Goal: Information Seeking & Learning: Find specific fact

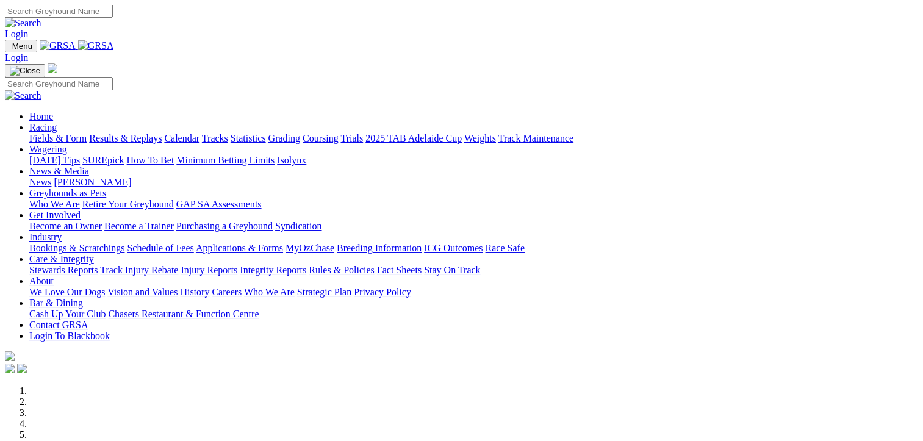
click at [158, 133] on link "Results & Replays" at bounding box center [125, 138] width 73 height 10
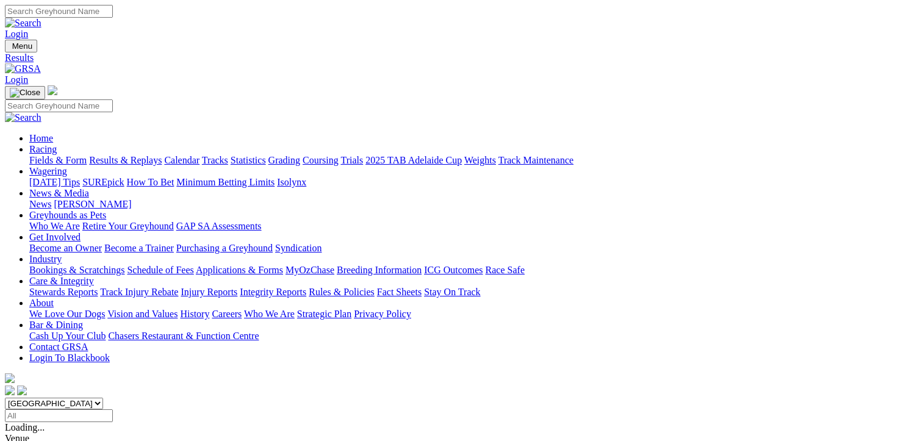
click at [103, 398] on select "South Australia New South Wales Northern Territory Queensland Tasmania Victoria…" at bounding box center [54, 404] width 98 height 12
select select "NT"
click at [79, 398] on select "South Australia New South Wales Northern Territory Queensland Tasmania Victoria…" at bounding box center [54, 404] width 98 height 12
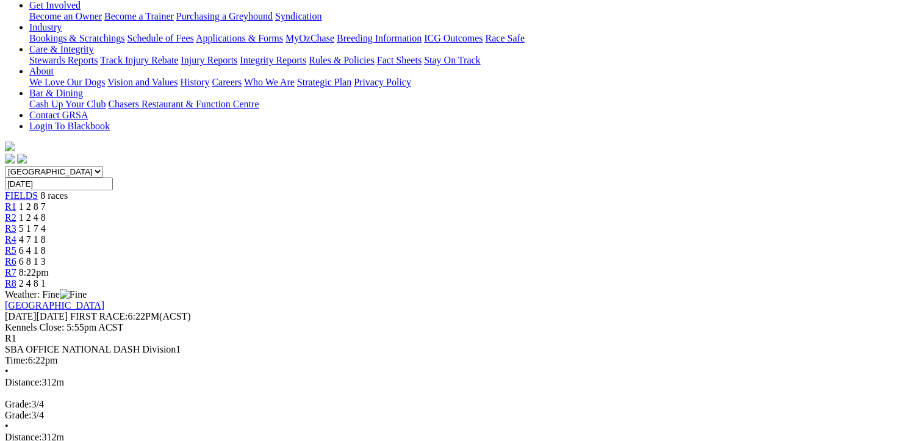
scroll to position [234, 0]
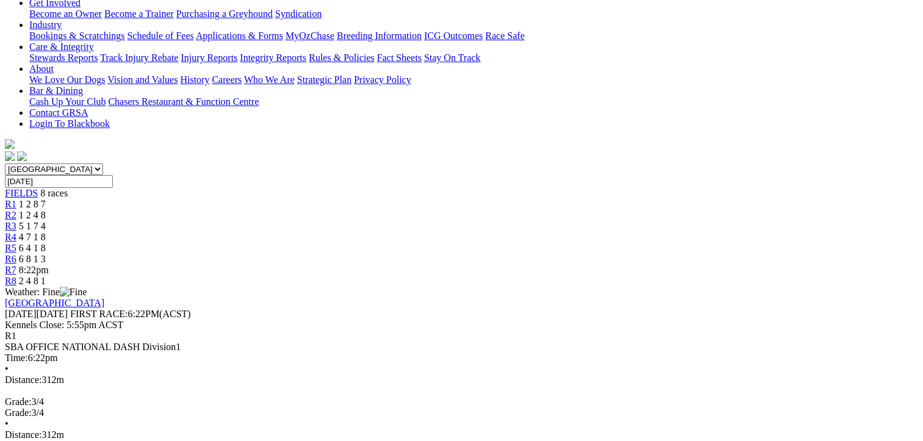
drag, startPoint x: 68, startPoint y: 196, endPoint x: 862, endPoint y: 373, distance: 813.4
copy table "Plc Box Name Fin Time M SP 1ST SEC 2ND SEC Fin Time Margin SP W(KG)"
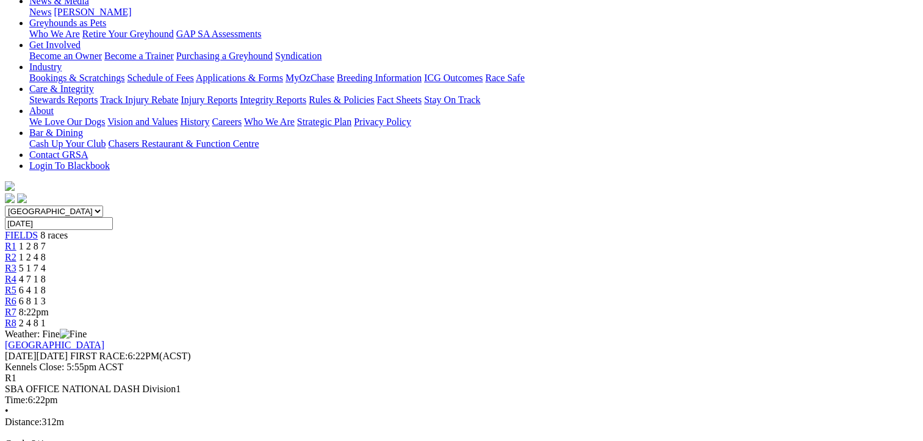
scroll to position [185, 0]
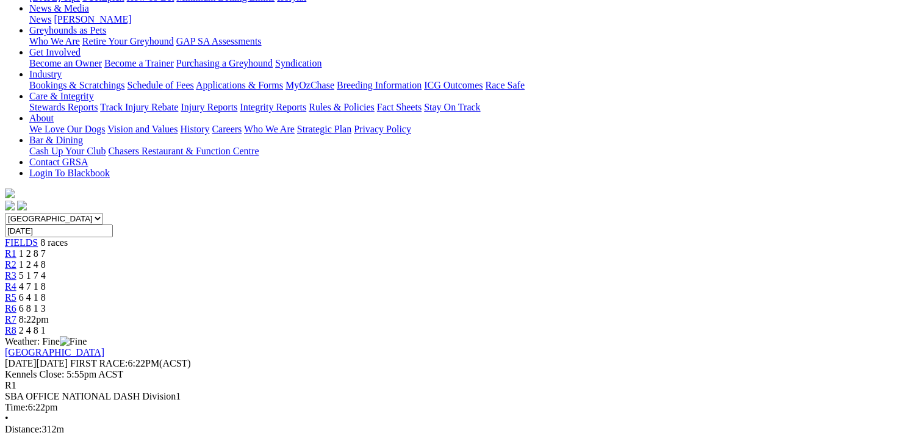
click at [46, 259] on span "1 2 4 8" at bounding box center [32, 264] width 27 height 10
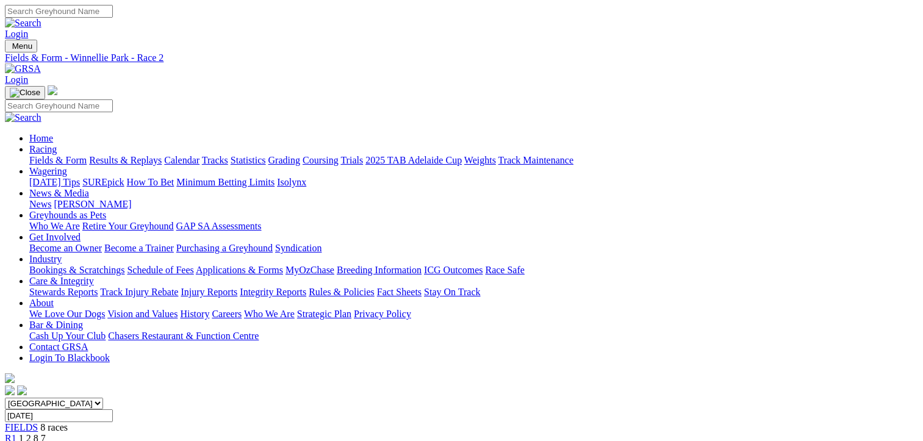
scroll to position [53, 0]
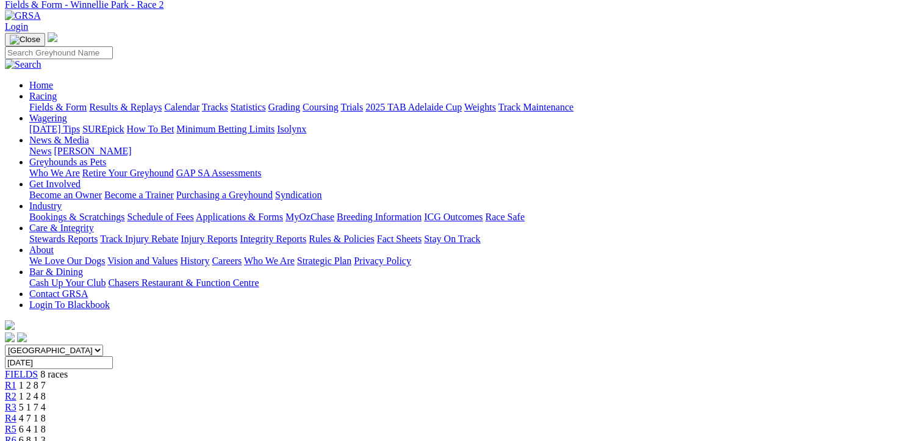
drag, startPoint x: 298, startPoint y: 126, endPoint x: 294, endPoint y: 257, distance: 131.3
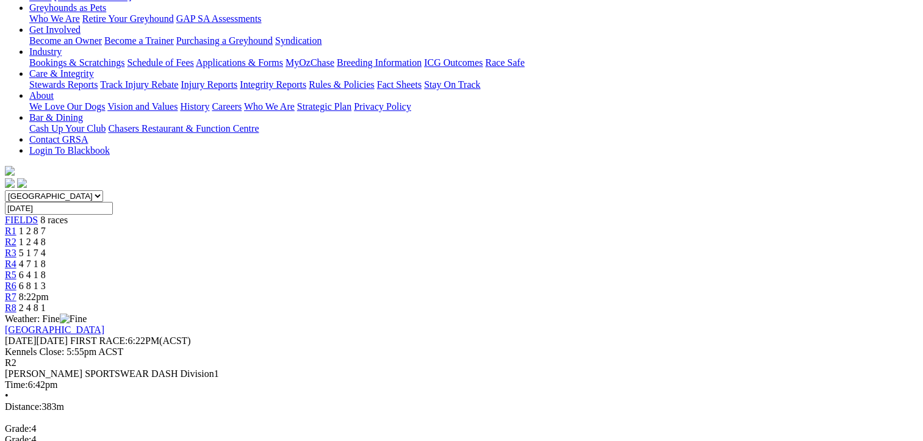
scroll to position [213, 0]
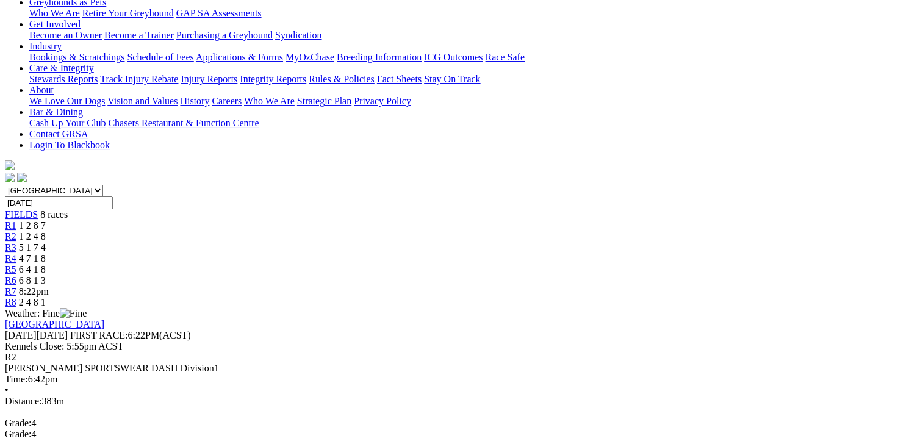
drag, startPoint x: 69, startPoint y: 210, endPoint x: 862, endPoint y: 358, distance: 806.3
copy table "Plc Box Name Fin Time M SP 1ST SEC 2ND SEC Fin Time Margin SP W(KG)"
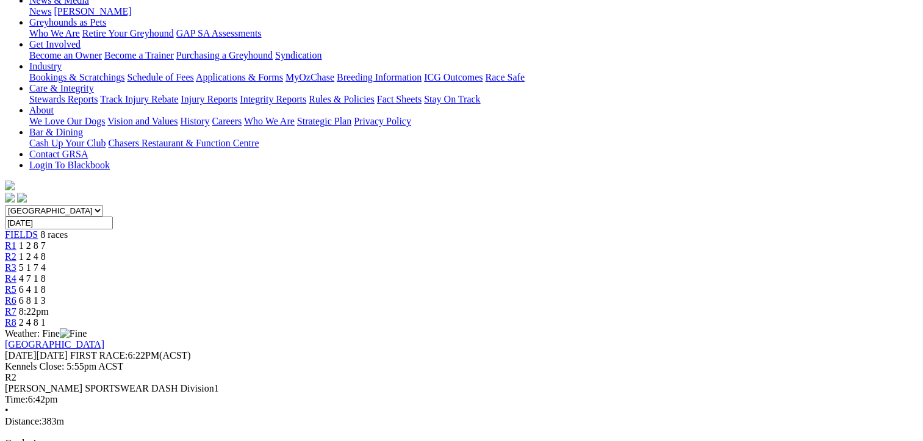
scroll to position [185, 0]
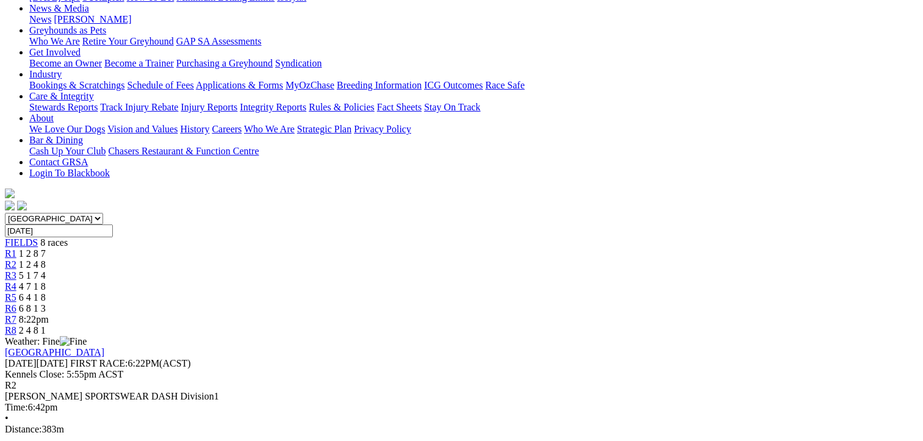
click at [399, 270] on div "R3 5 1 7 4" at bounding box center [462, 275] width 914 height 11
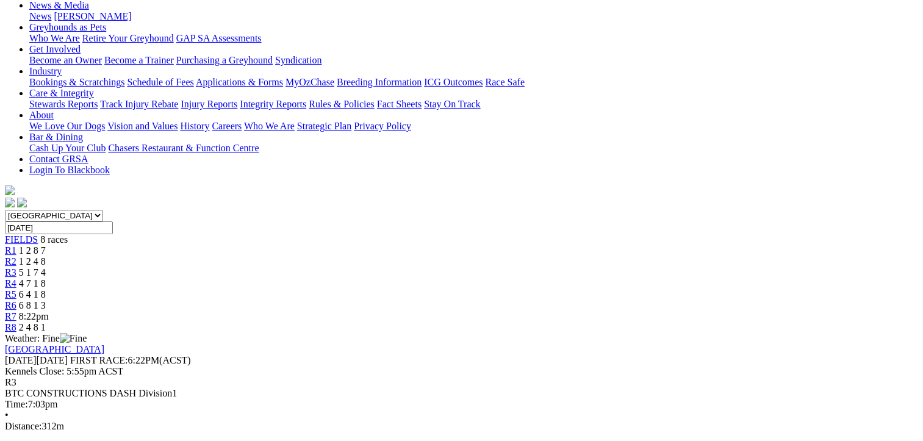
scroll to position [250, 0]
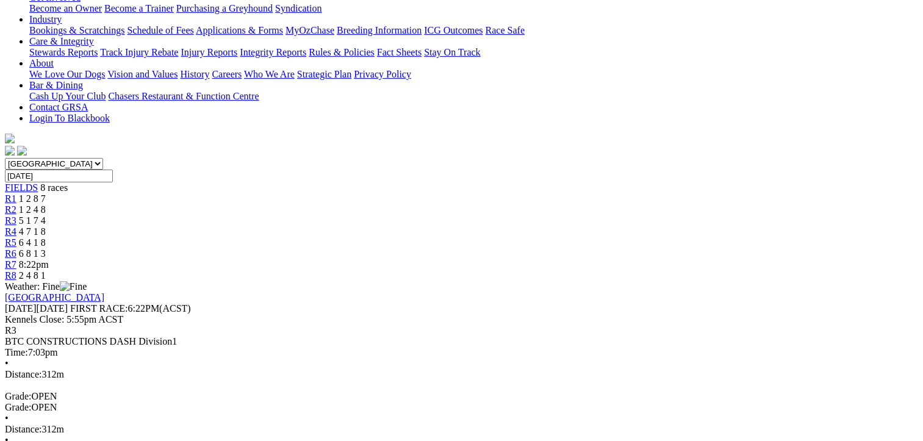
drag, startPoint x: 409, startPoint y: 272, endPoint x: 409, endPoint y: 293, distance: 20.8
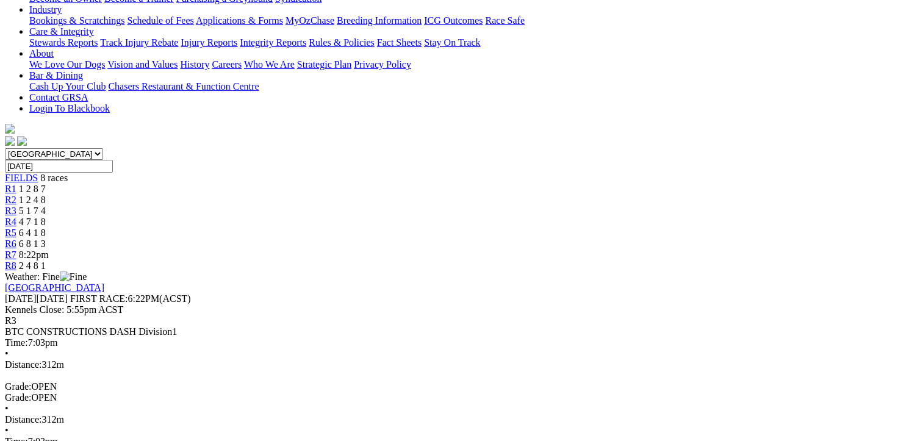
drag, startPoint x: 70, startPoint y: 170, endPoint x: 859, endPoint y: 370, distance: 813.6
copy tbody "1 Bernardo's Baby T: Dean Archbold 18.10 - $4.40 7.10 11.00 18.10 - $4.40 28 2 …"
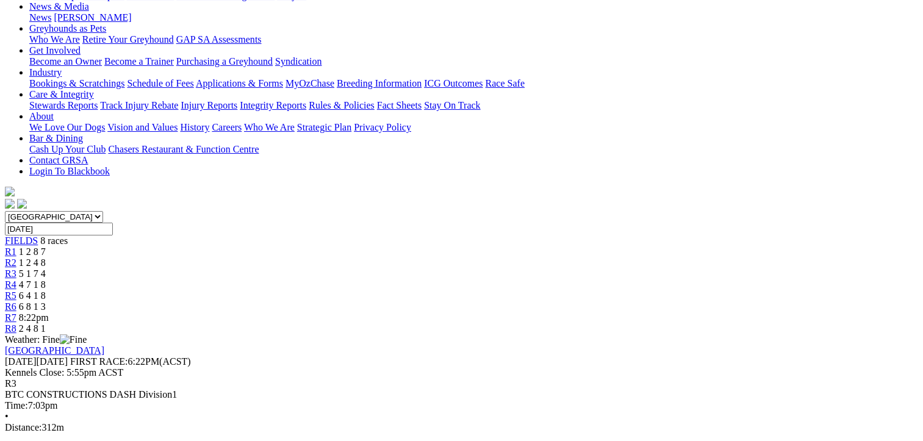
scroll to position [182, 0]
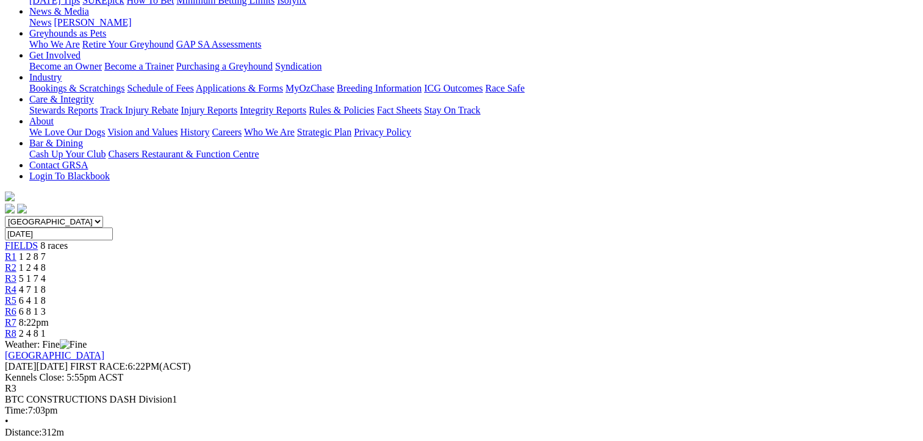
click at [16, 284] on link "R4" at bounding box center [11, 289] width 12 height 10
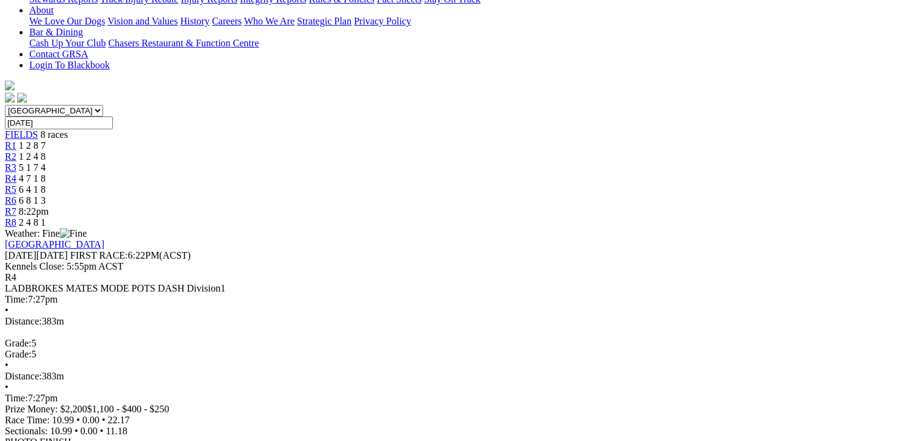
drag, startPoint x: 430, startPoint y: 208, endPoint x: 427, endPoint y: 240, distance: 31.9
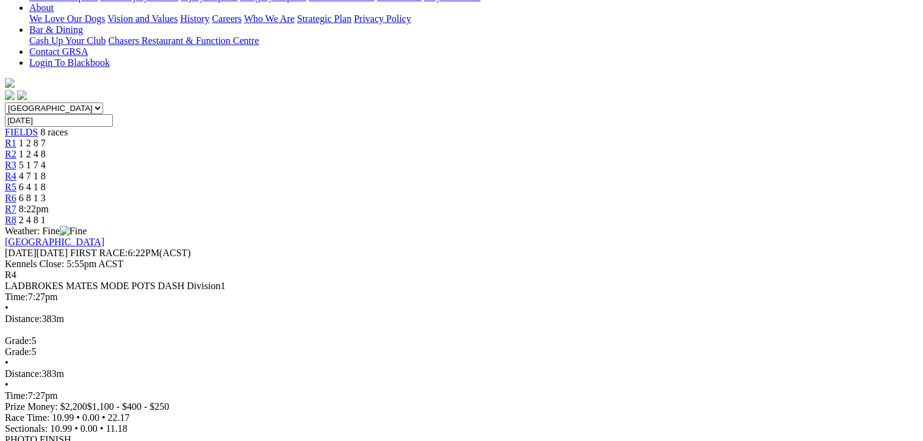
drag, startPoint x: 68, startPoint y: 126, endPoint x: 859, endPoint y: 316, distance: 813.3
copy tbody "1 Simple Sally T: Ronald Phillips 22.17 - $5.00 10.99 11.18 22.17 - $5.00 27.3 …"
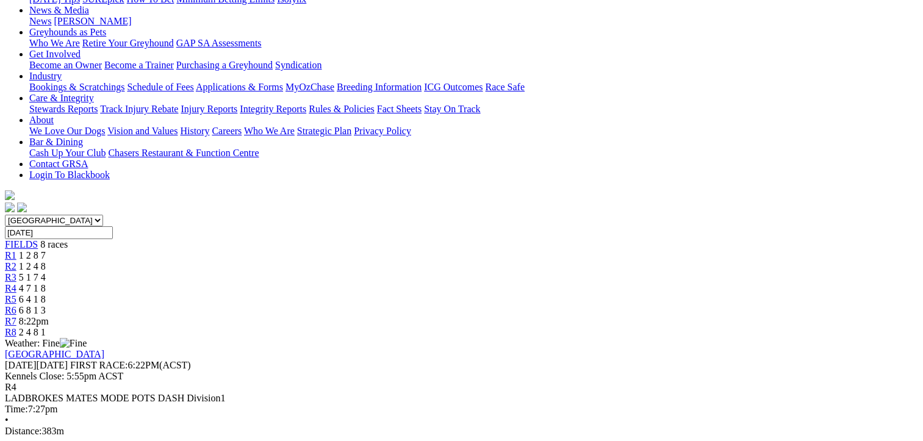
scroll to position [182, 0]
click at [46, 295] on span "6 4 1 8" at bounding box center [32, 300] width 27 height 10
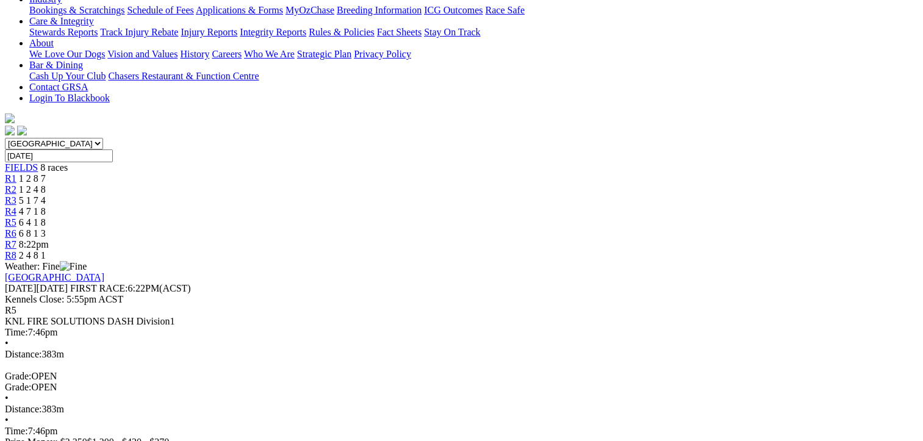
drag, startPoint x: 532, startPoint y: 251, endPoint x: 535, endPoint y: 282, distance: 31.3
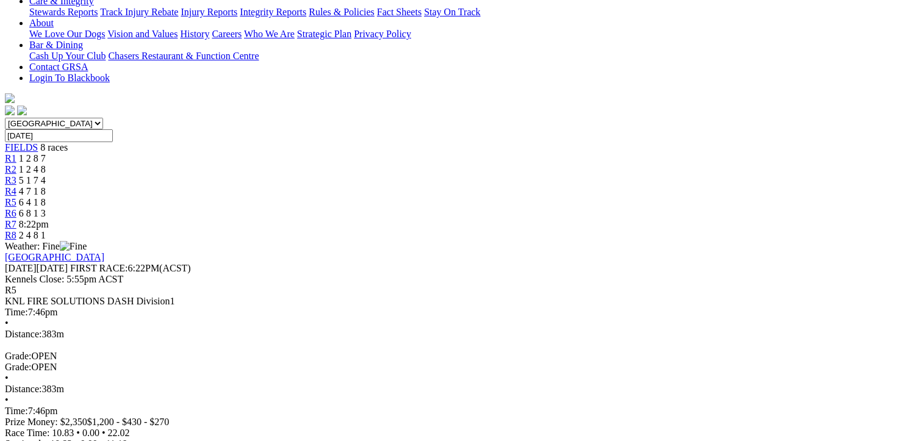
drag, startPoint x: 71, startPoint y: 145, endPoint x: 859, endPoint y: 299, distance: 802.7
copy tbody "1 Brave Ember T: Ronald Phillips 22.02 - $4.00 10.83 11.19 22.02 - $4.00 30.8 2…"
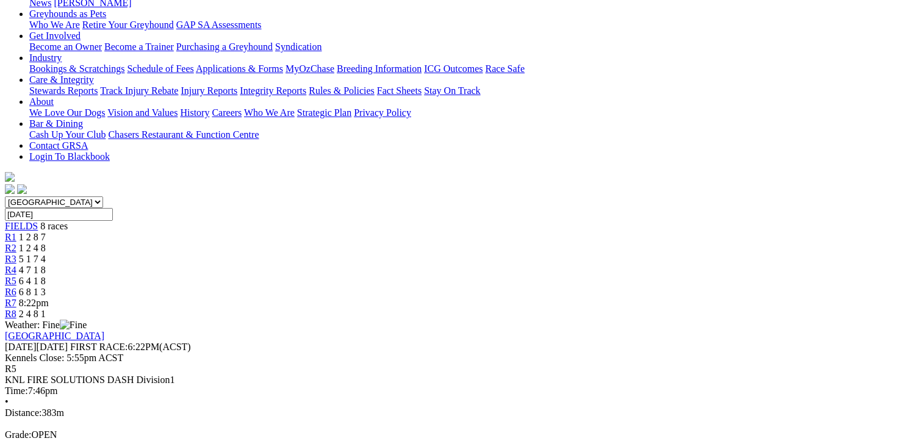
scroll to position [191, 0]
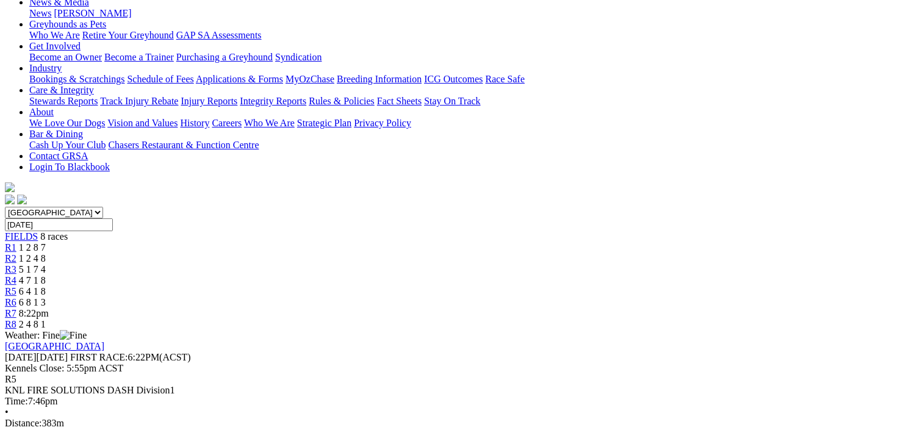
click at [46, 297] on span "6 8 1 3" at bounding box center [32, 302] width 27 height 10
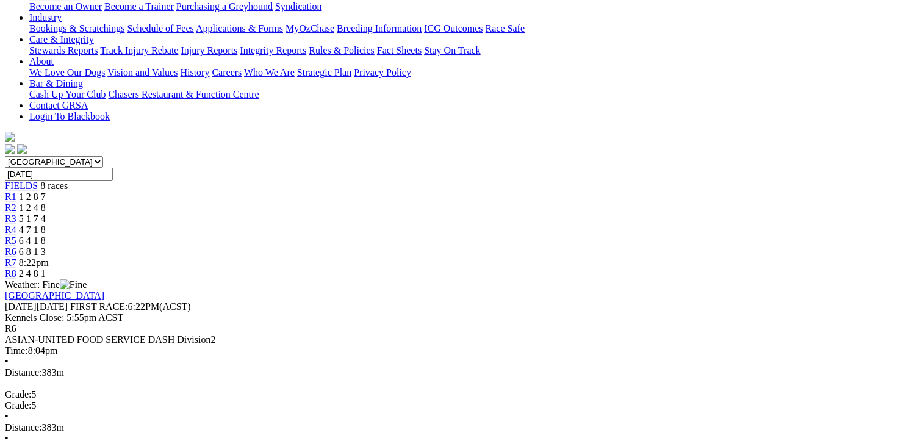
scroll to position [295, 0]
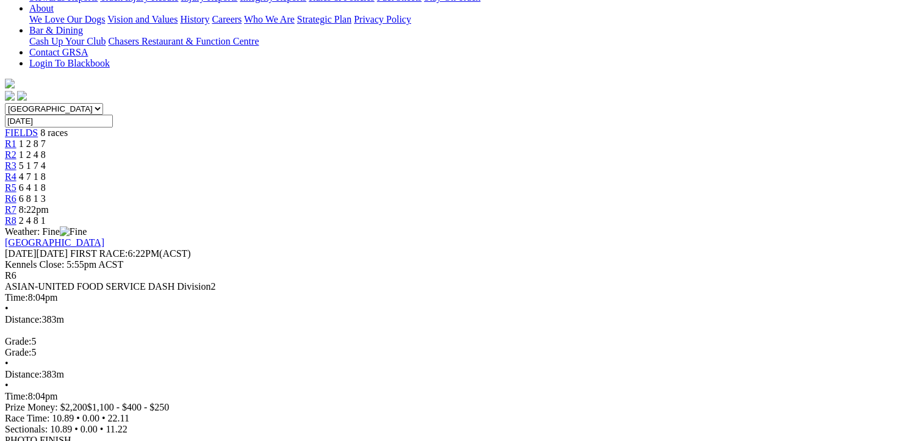
drag, startPoint x: 251, startPoint y: 222, endPoint x: 251, endPoint y: 255, distance: 33.0
drag, startPoint x: 68, startPoint y: 126, endPoint x: 867, endPoint y: 321, distance: 821.7
copy table "Plc Box Name Fin Time M SP 1ST SEC 2ND SEC Fin Time Margin SP W(KG)"
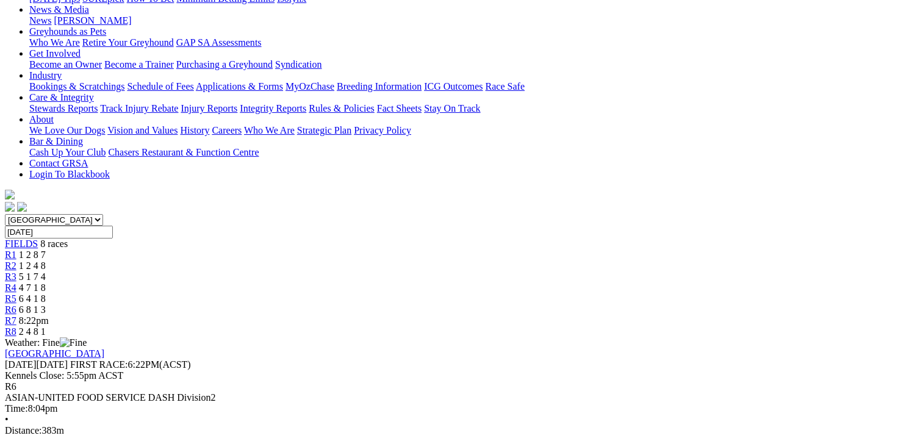
scroll to position [178, 0]
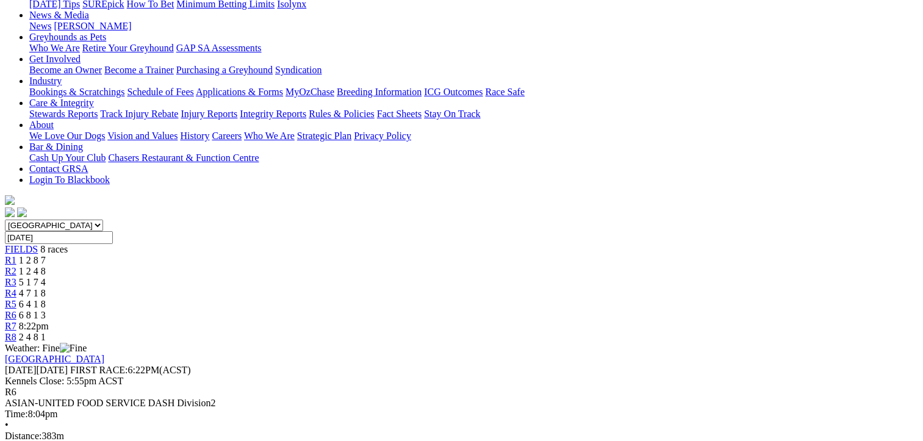
click at [49, 321] on span "8:22pm" at bounding box center [34, 326] width 30 height 10
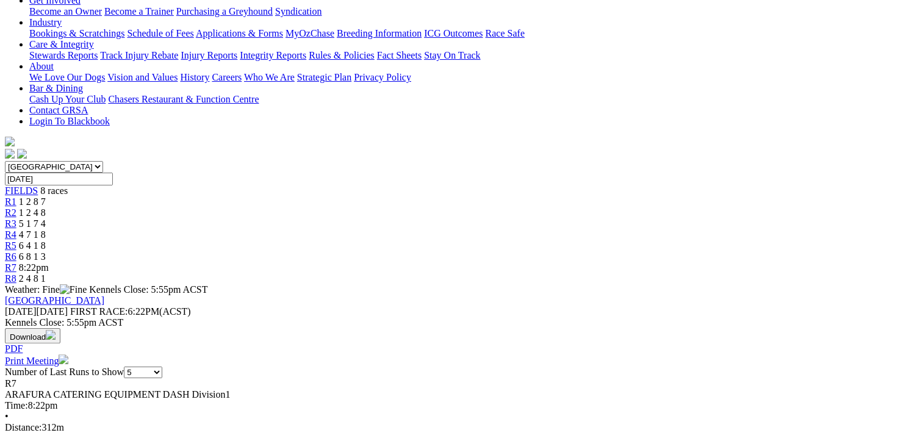
drag, startPoint x: 342, startPoint y: 192, endPoint x: 344, endPoint y: 262, distance: 70.2
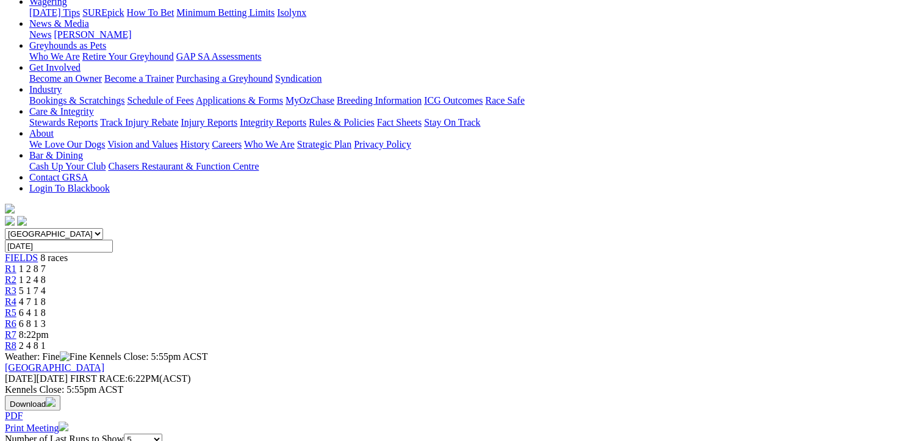
scroll to position [169, 0]
click at [16, 341] on link "R8" at bounding box center [11, 346] width 12 height 10
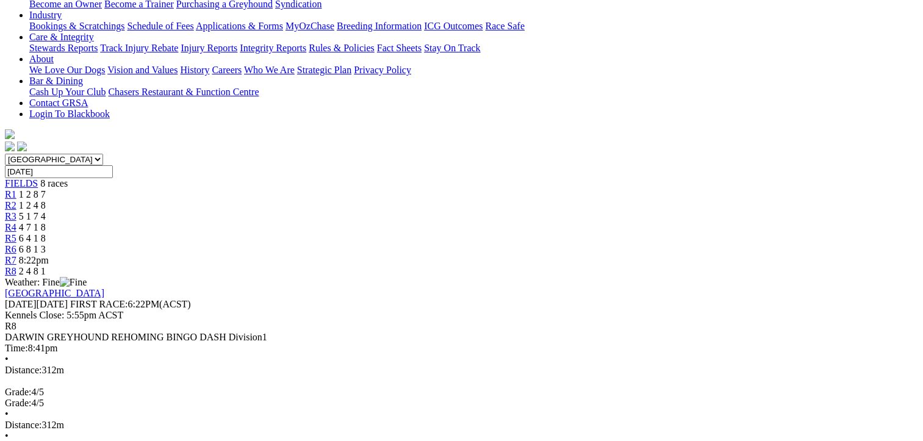
drag, startPoint x: 417, startPoint y: 201, endPoint x: 411, endPoint y: 251, distance: 50.4
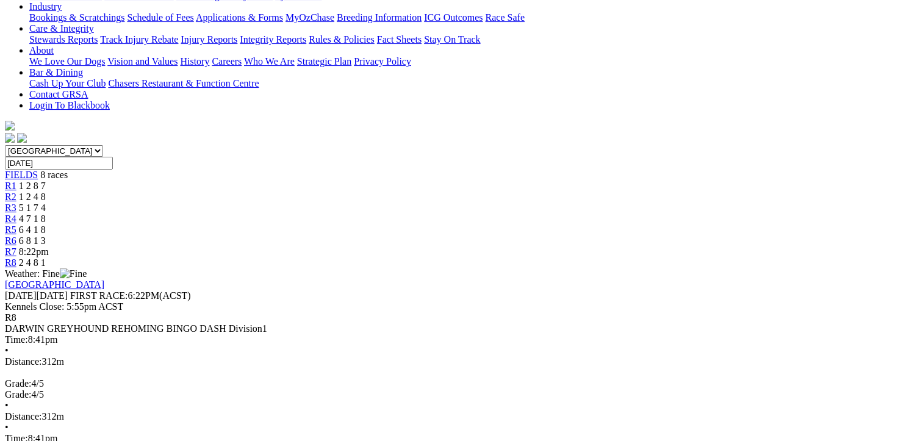
drag, startPoint x: 69, startPoint y: 172, endPoint x: 854, endPoint y: 359, distance: 806.8
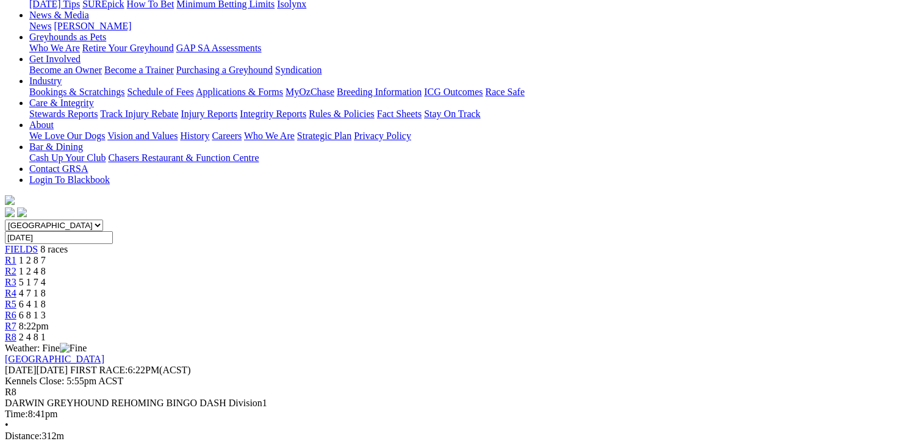
scroll to position [185, 0]
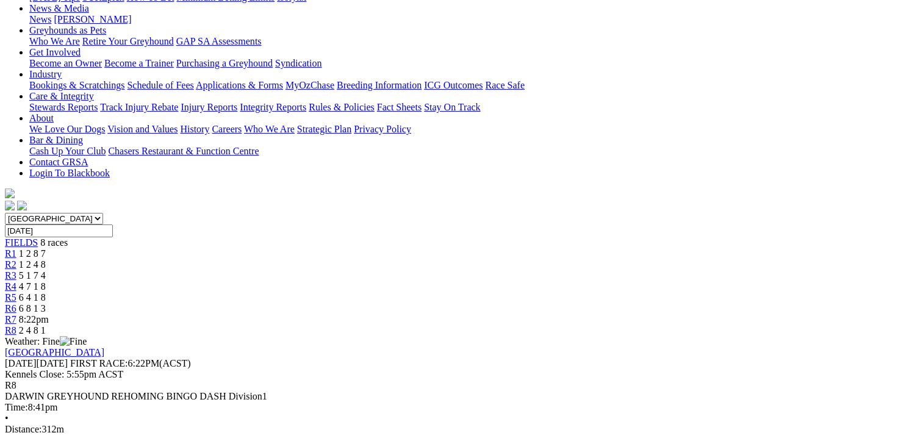
copy tbody "1 Mish Mash T: Harrison Brown 18.32 - $8.70 7.26 11.06 18.32 - $8.70 24.8 2 War…"
click at [46, 248] on span "1 2 8 7" at bounding box center [32, 253] width 27 height 10
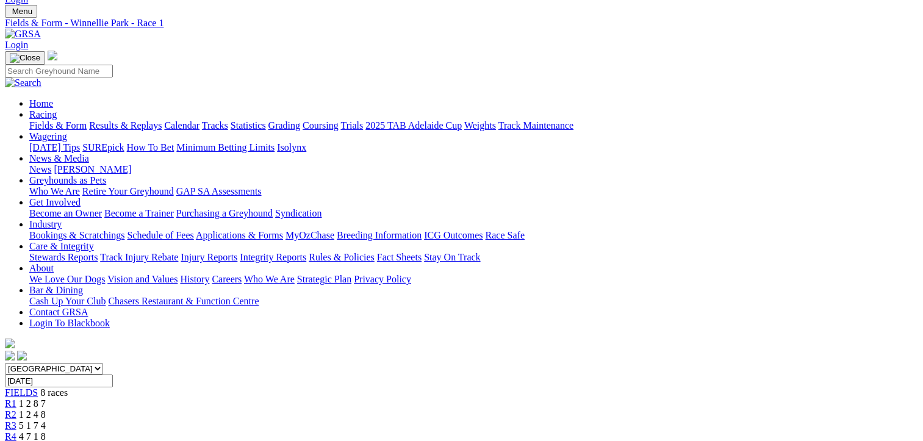
scroll to position [35, 0]
click at [323, 409] on div "R2 1 2 4 8" at bounding box center [462, 414] width 914 height 11
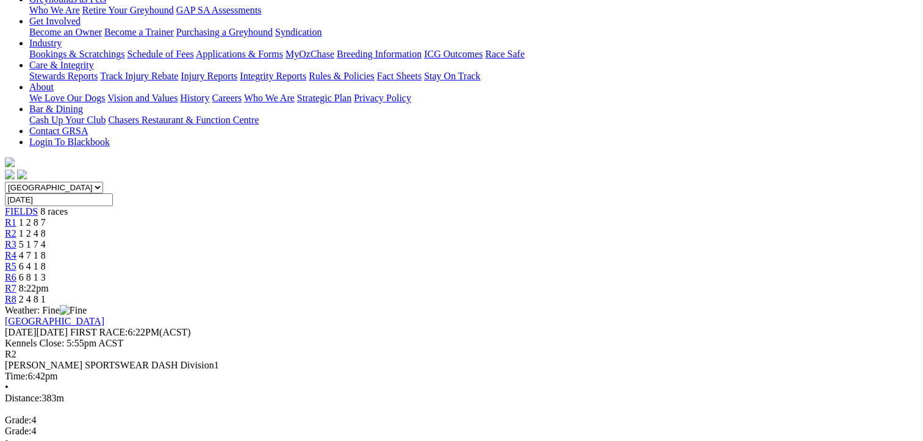
drag, startPoint x: 258, startPoint y: 237, endPoint x: 258, endPoint y: 272, distance: 35.4
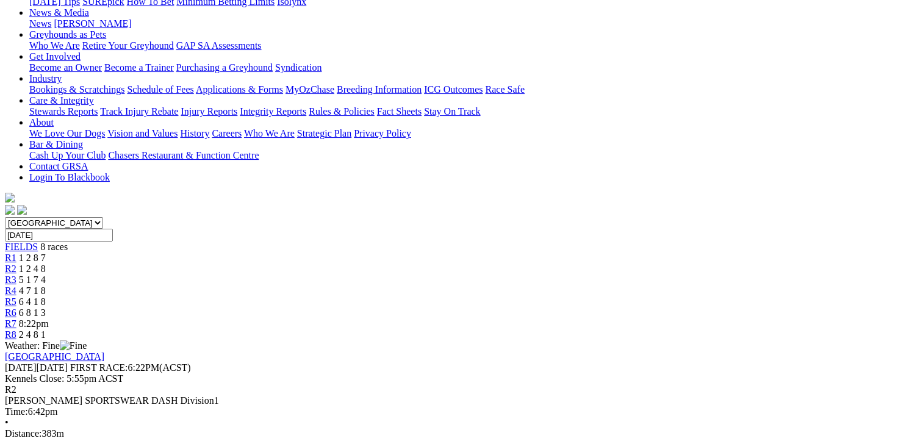
scroll to position [180, 0]
click at [46, 275] on span "5 1 7 4" at bounding box center [32, 280] width 27 height 10
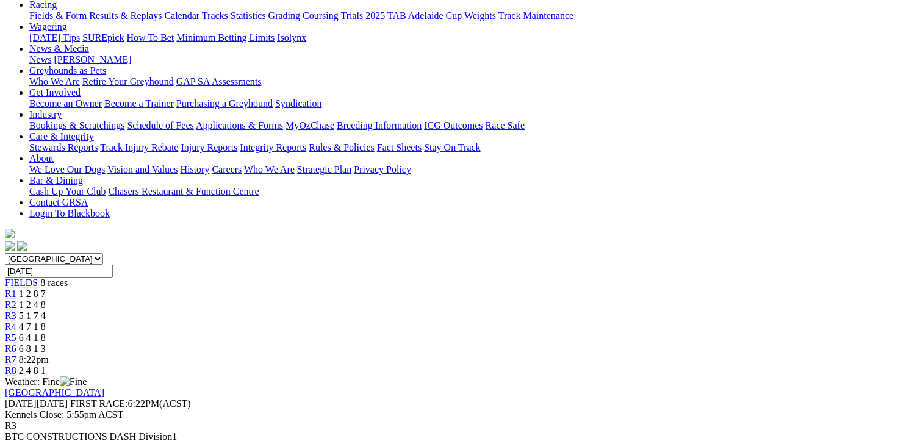
drag, startPoint x: 273, startPoint y: 109, endPoint x: 270, endPoint y: 168, distance: 59.3
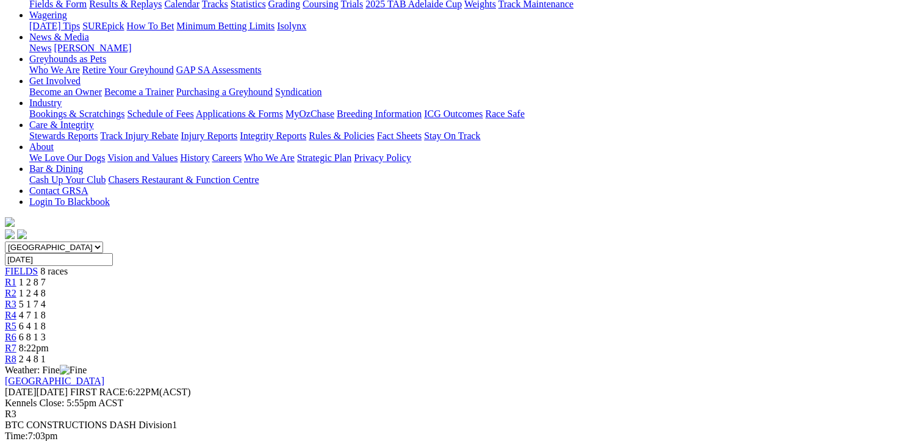
click at [46, 310] on span "4 7 1 8" at bounding box center [32, 315] width 27 height 10
click at [16, 310] on span "R4" at bounding box center [11, 315] width 12 height 10
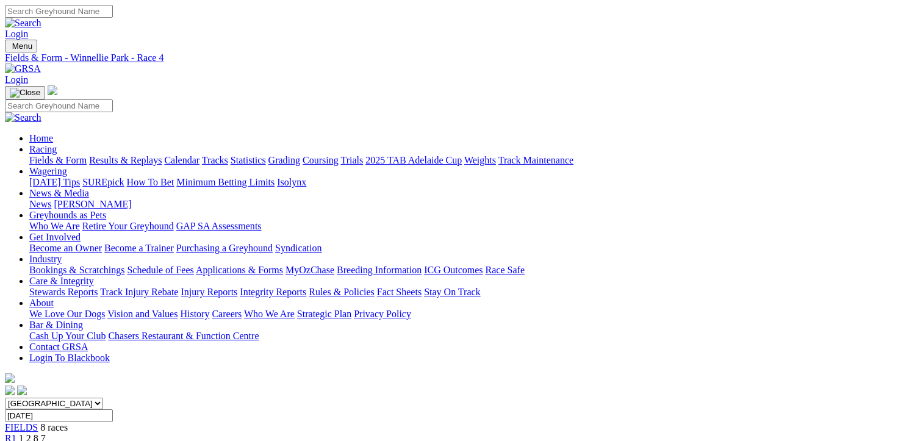
drag, startPoint x: 244, startPoint y: 215, endPoint x: 262, endPoint y: 272, distance: 59.4
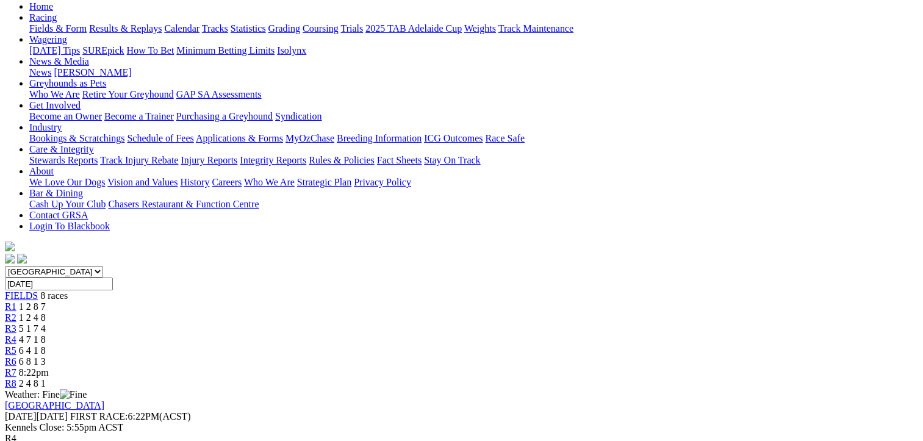
scroll to position [146, 0]
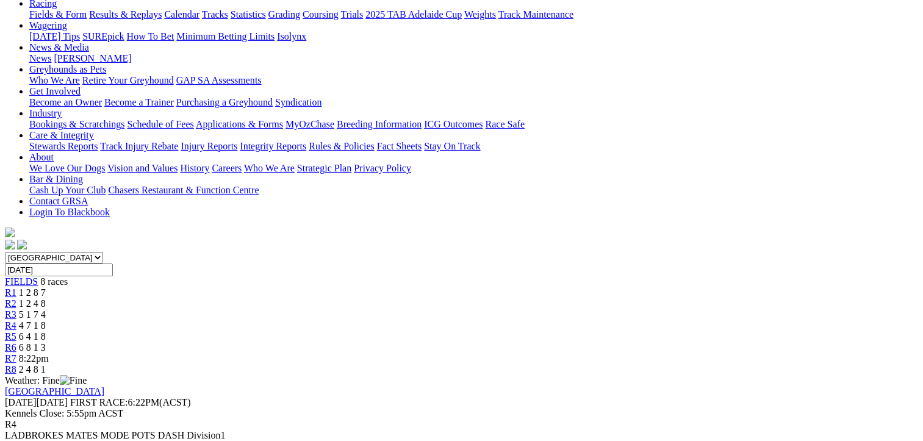
click at [538, 331] on div "R5 6 4 1 8" at bounding box center [462, 336] width 914 height 11
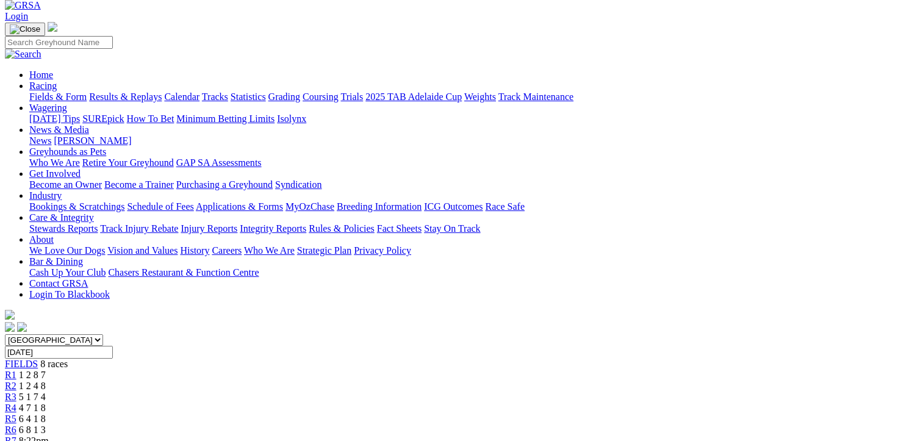
scroll to position [76, 0]
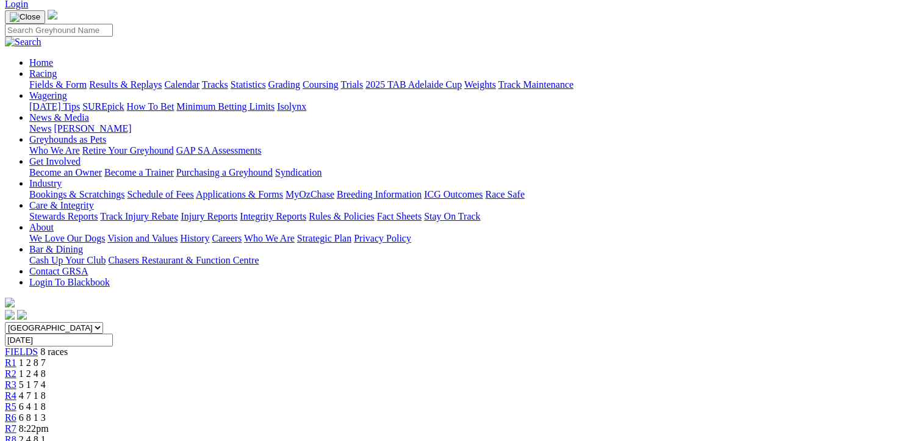
click at [46, 413] on span "6 8 1 3" at bounding box center [32, 418] width 27 height 10
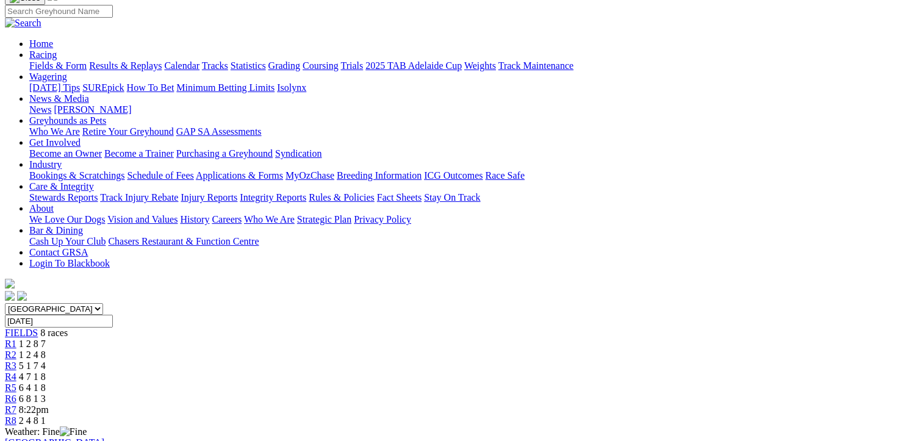
scroll to position [106, 0]
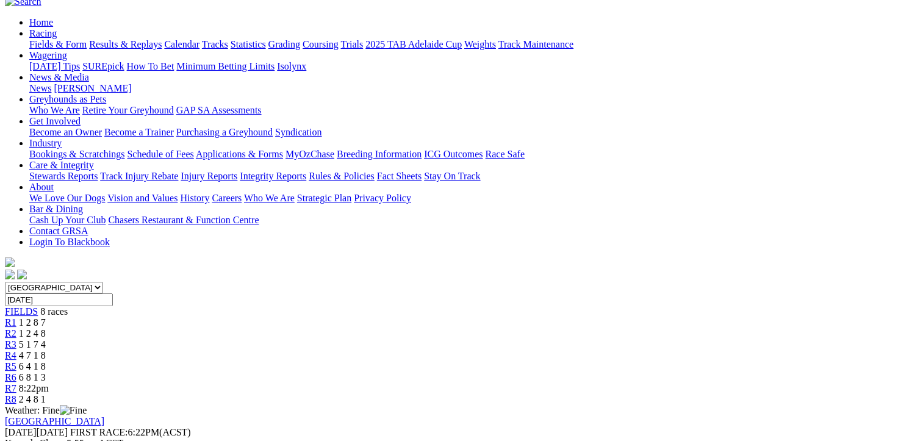
drag, startPoint x: 347, startPoint y: 231, endPoint x: 348, endPoint y: 272, distance: 40.9
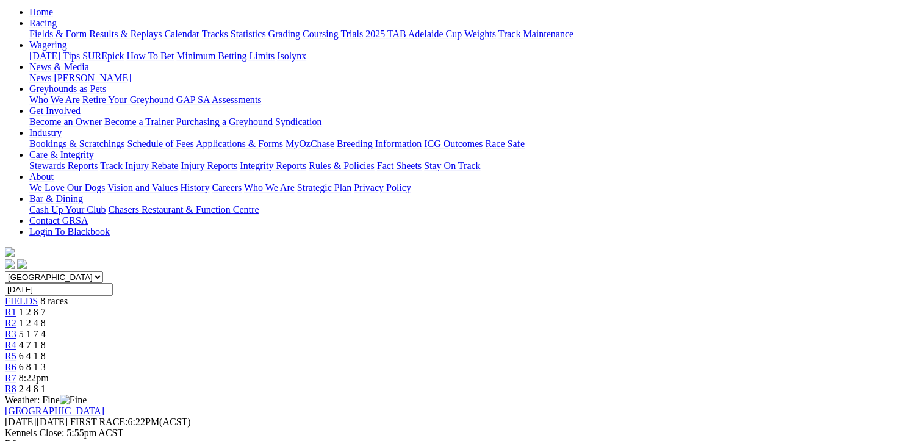
click at [715, 373] on div "R7 8:22pm" at bounding box center [462, 378] width 914 height 11
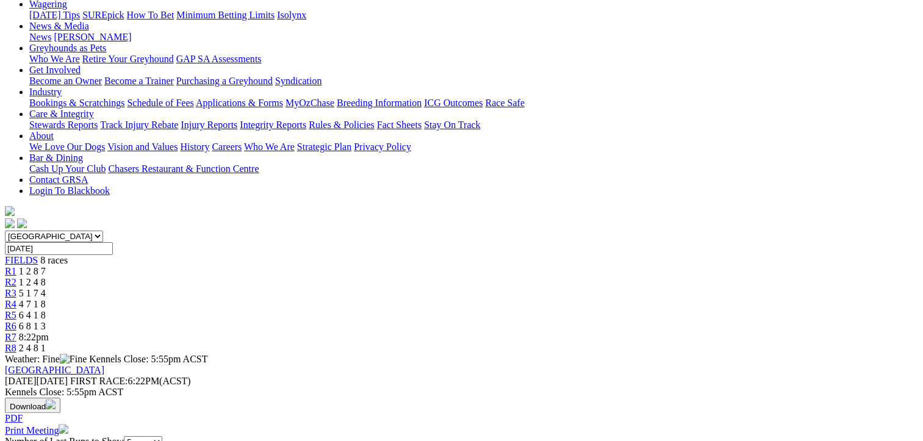
scroll to position [189, 0]
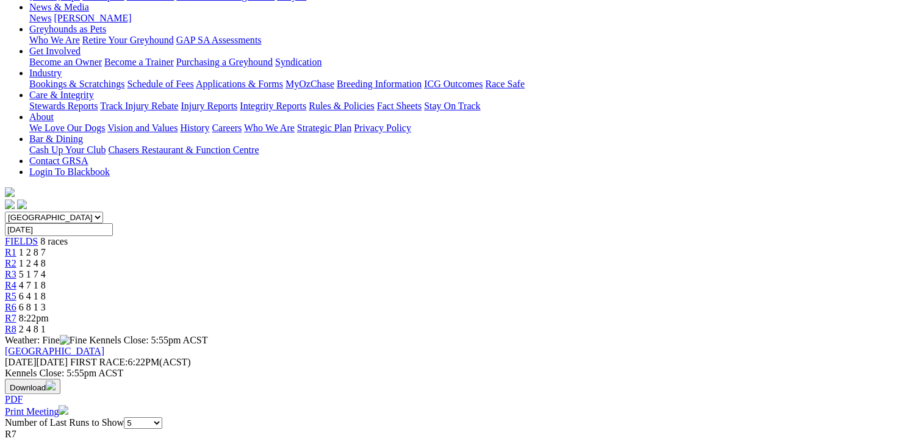
drag, startPoint x: 321, startPoint y: 196, endPoint x: 321, endPoint y: 234, distance: 37.8
